Goal: Task Accomplishment & Management: Manage account settings

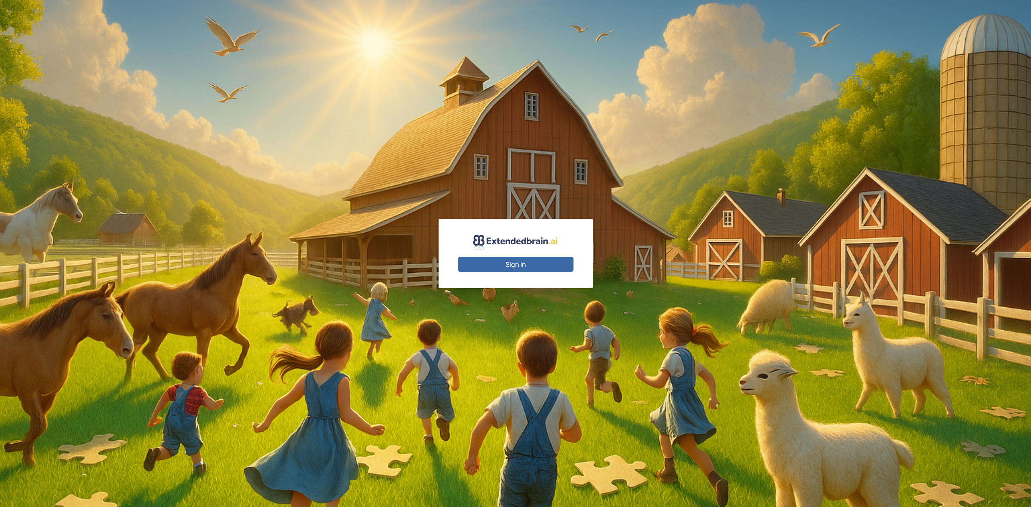
click at [544, 267] on button "Sign In" at bounding box center [516, 264] width 116 height 15
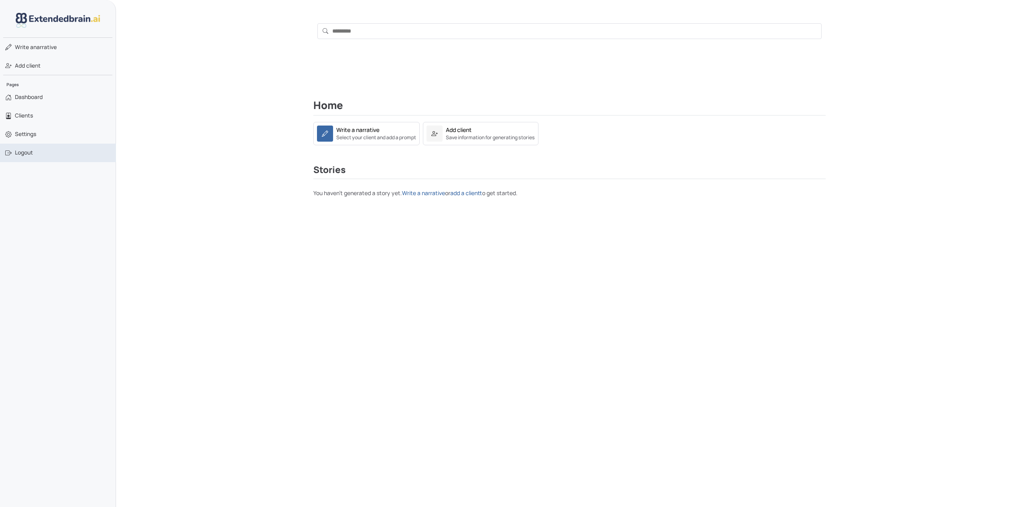
click at [26, 151] on span "Logout" at bounding box center [24, 153] width 18 height 8
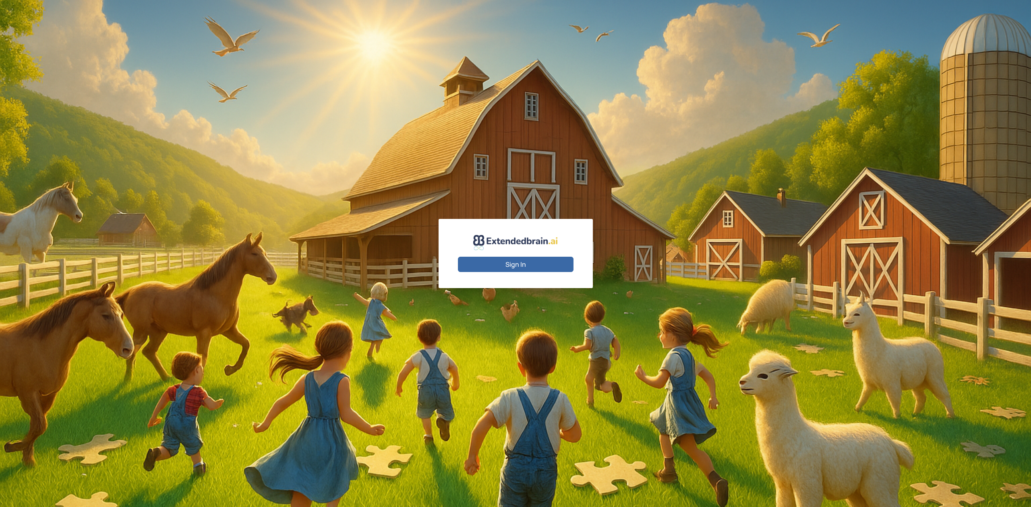
click at [533, 261] on button "Sign In" at bounding box center [516, 264] width 116 height 15
